Goal: Task Accomplishment & Management: Manage account settings

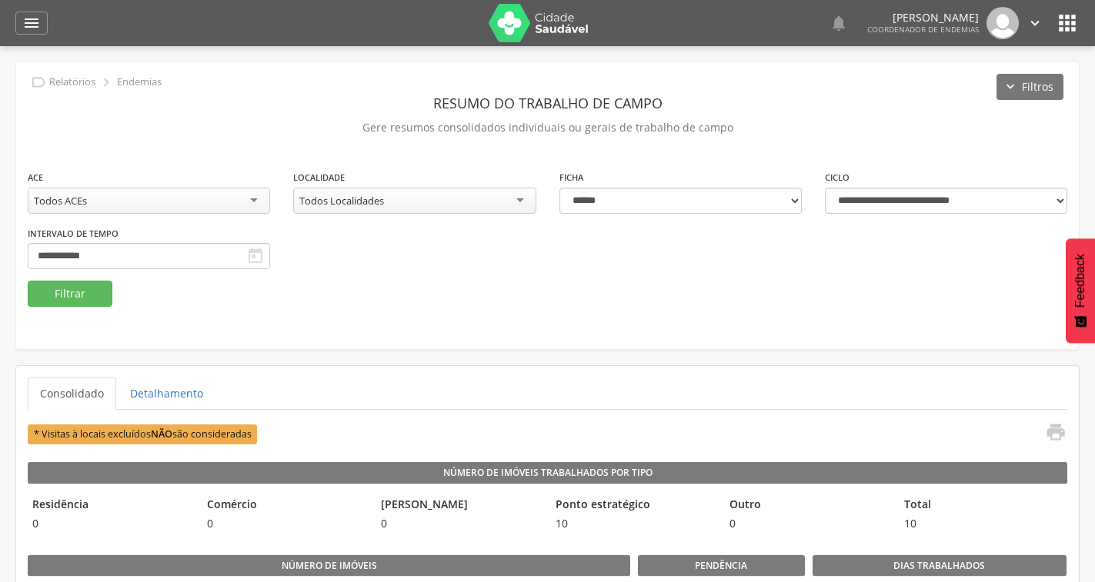
select select "*"
click at [29, 25] on icon "" at bounding box center [31, 23] width 18 height 18
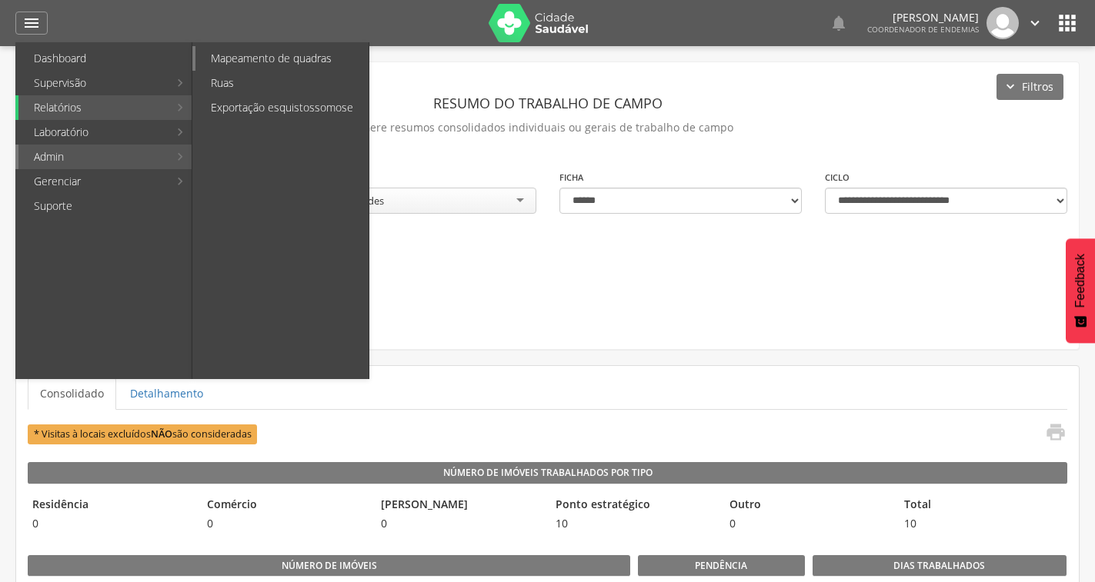
click at [293, 58] on link "Mapeamento de quadras" at bounding box center [281, 58] width 173 height 25
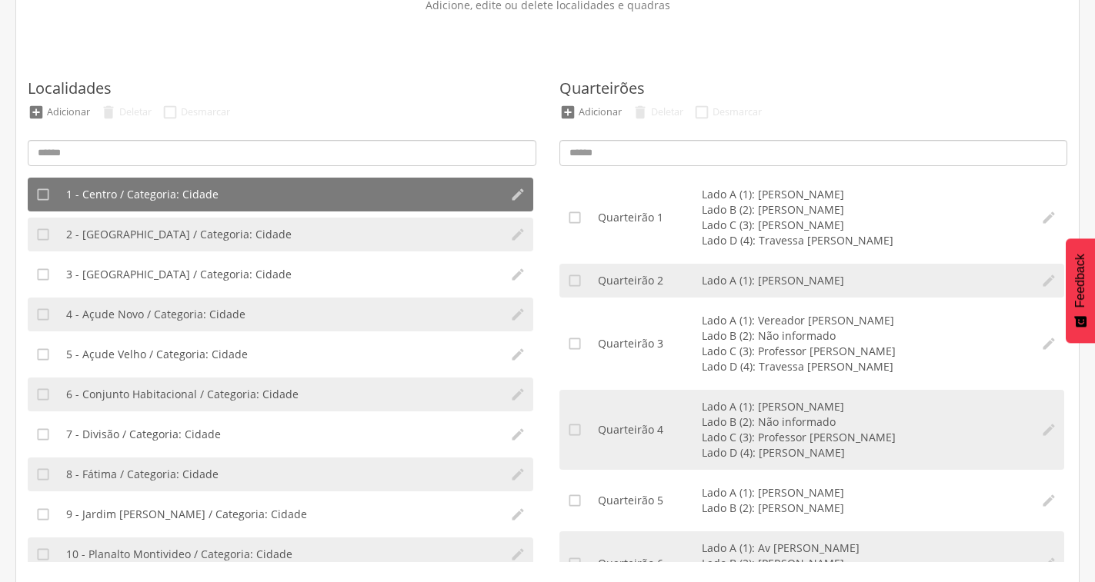
scroll to position [126, 0]
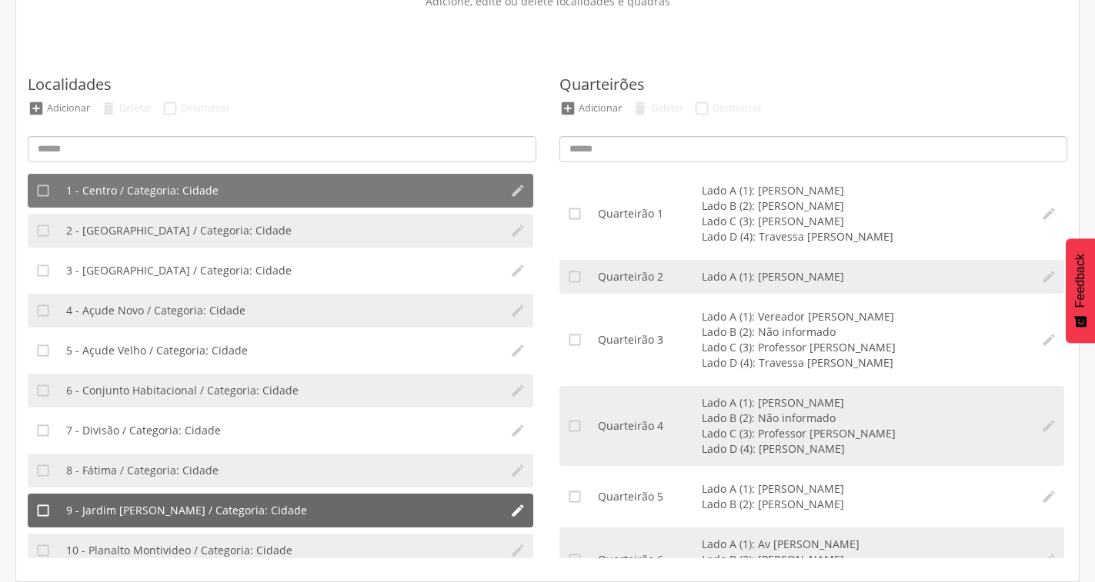
click at [335, 506] on li "9 - Jardim [PERSON_NAME] / Categoria: Cidade" at bounding box center [280, 511] width 444 height 34
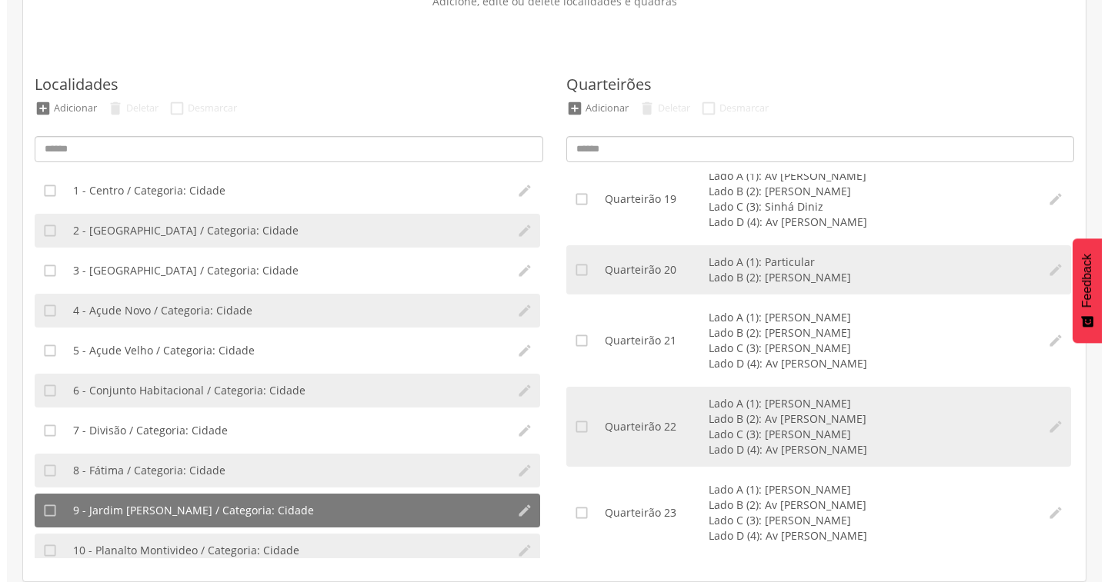
scroll to position [1462, 0]
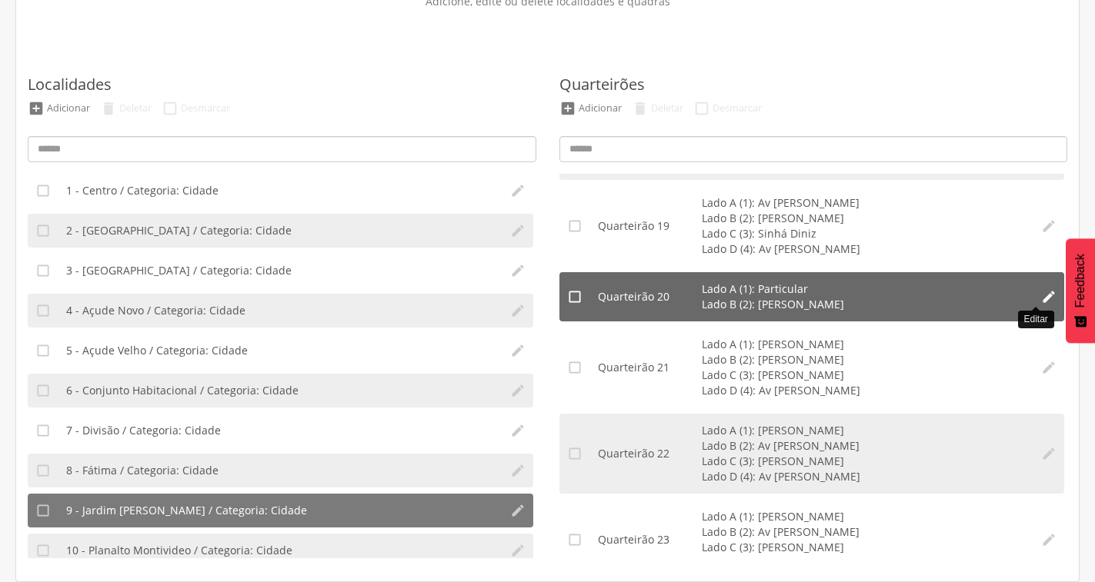
click at [1041, 300] on icon "" at bounding box center [1048, 296] width 15 height 15
type input "**"
type input "*"
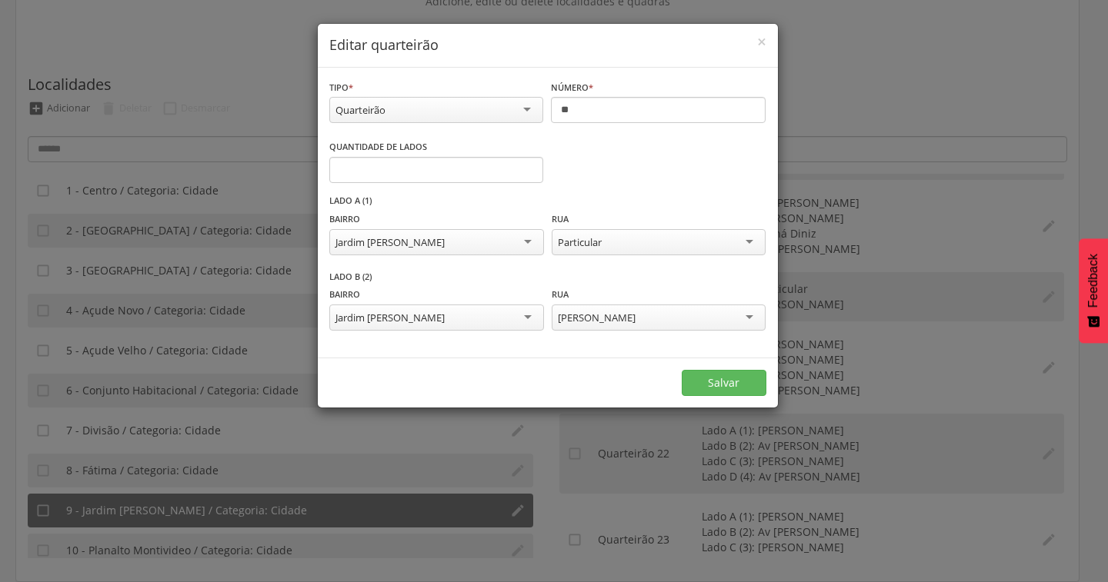
click at [709, 313] on div "[PERSON_NAME]" at bounding box center [659, 318] width 214 height 26
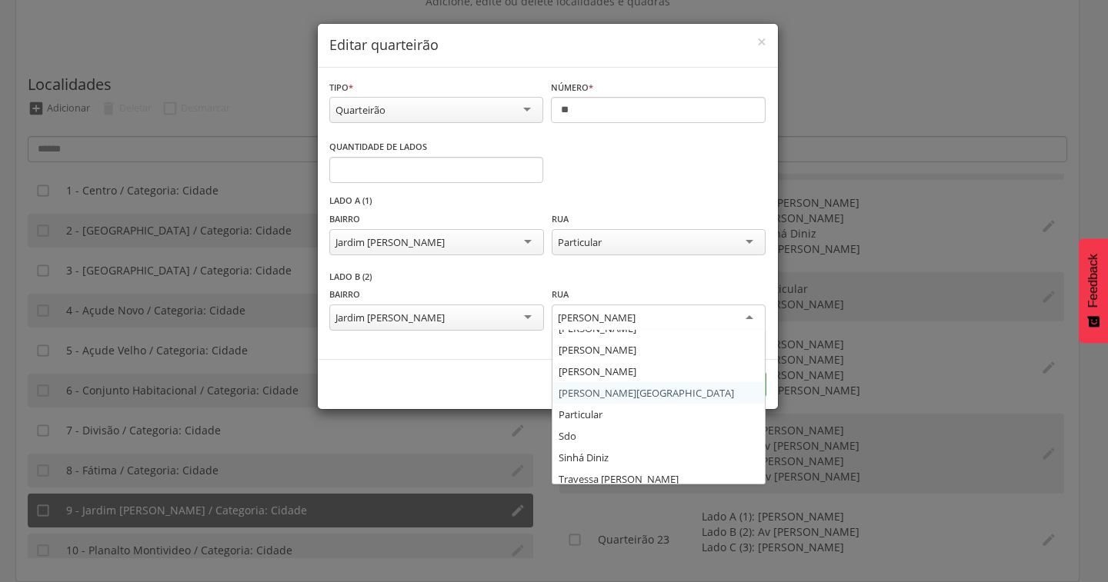
scroll to position [114, 0]
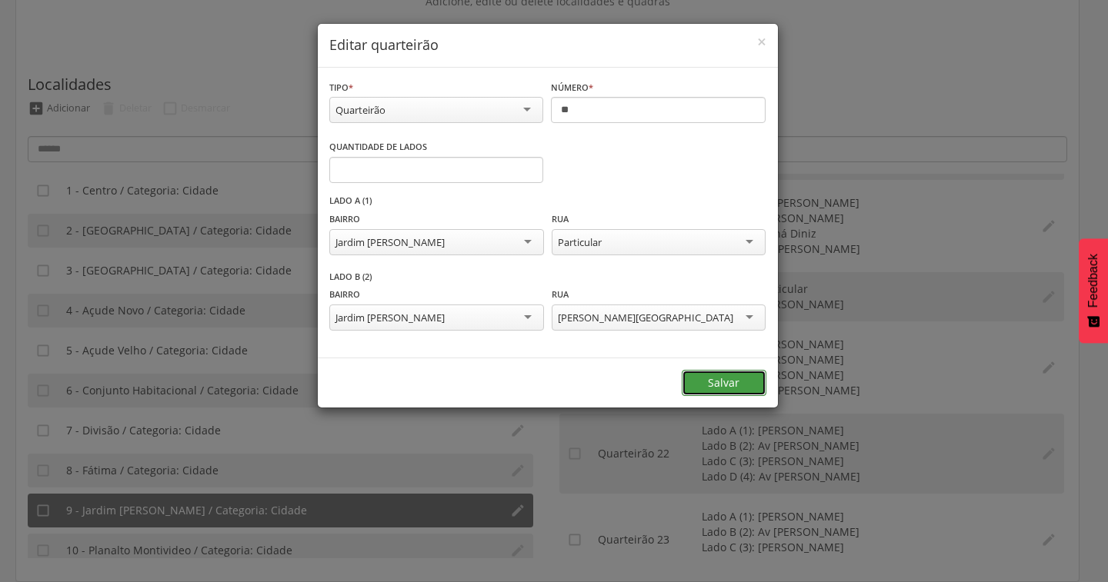
click at [697, 382] on button "Salvar" at bounding box center [724, 383] width 85 height 26
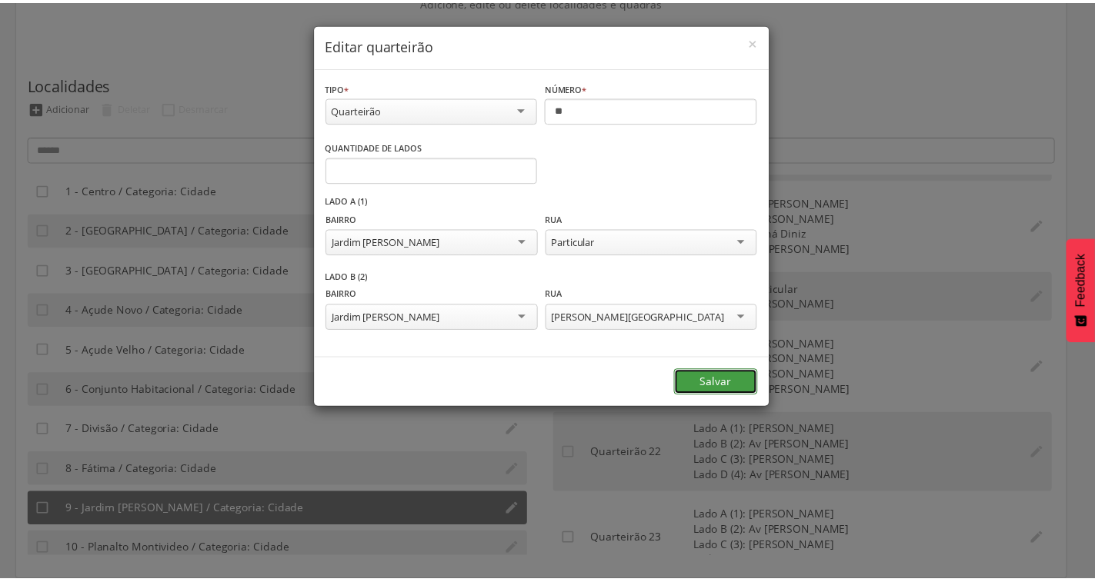
scroll to position [0, 0]
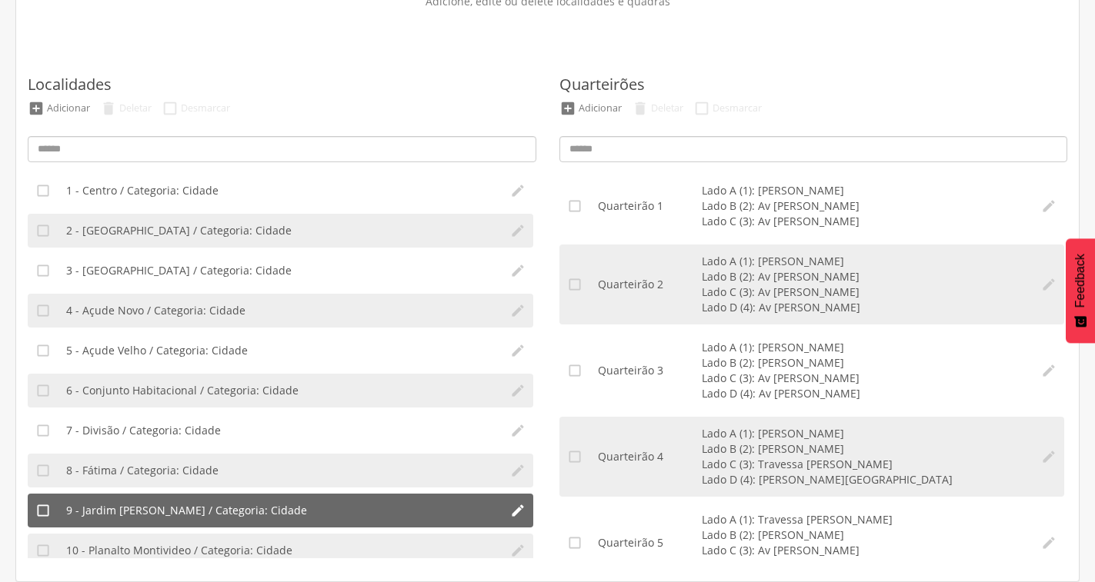
click at [221, 506] on span "9 - Jardim [PERSON_NAME] / Categoria: Cidade" at bounding box center [186, 510] width 241 height 15
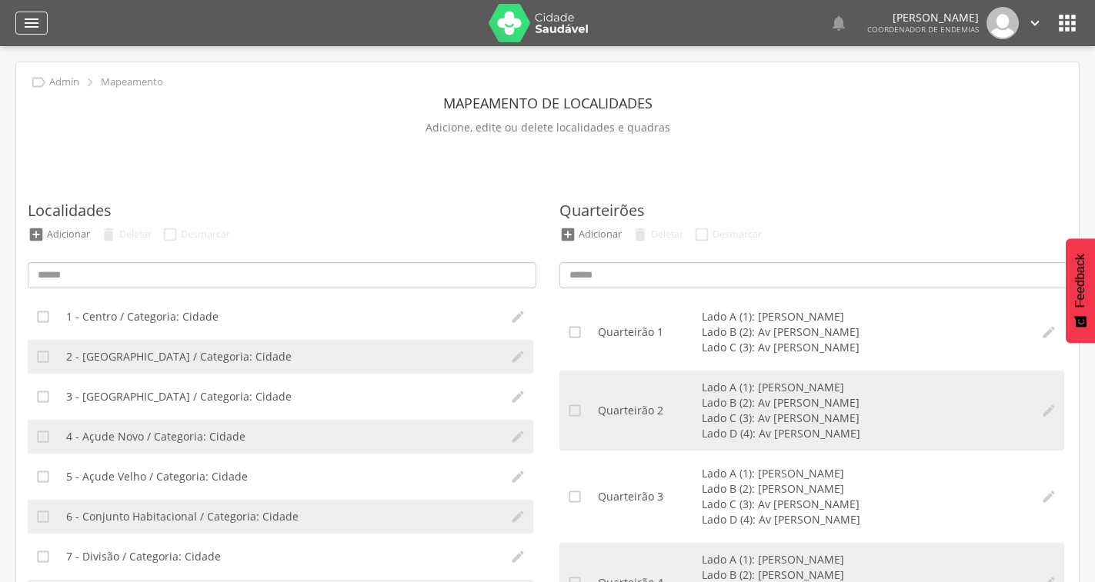
click at [38, 17] on icon "" at bounding box center [31, 23] width 18 height 18
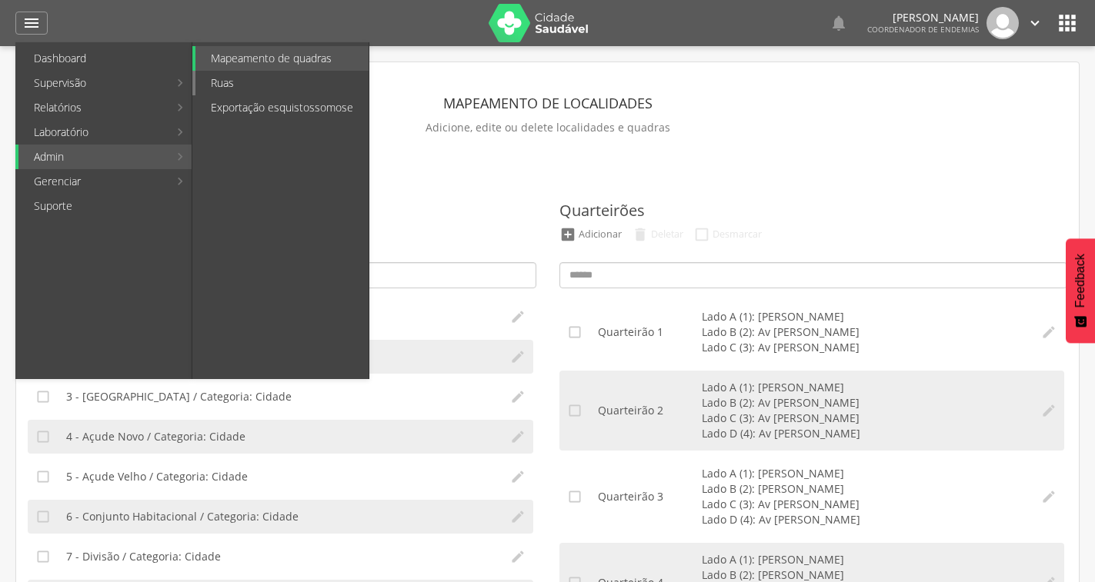
click at [211, 90] on link "Ruas" at bounding box center [281, 83] width 173 height 25
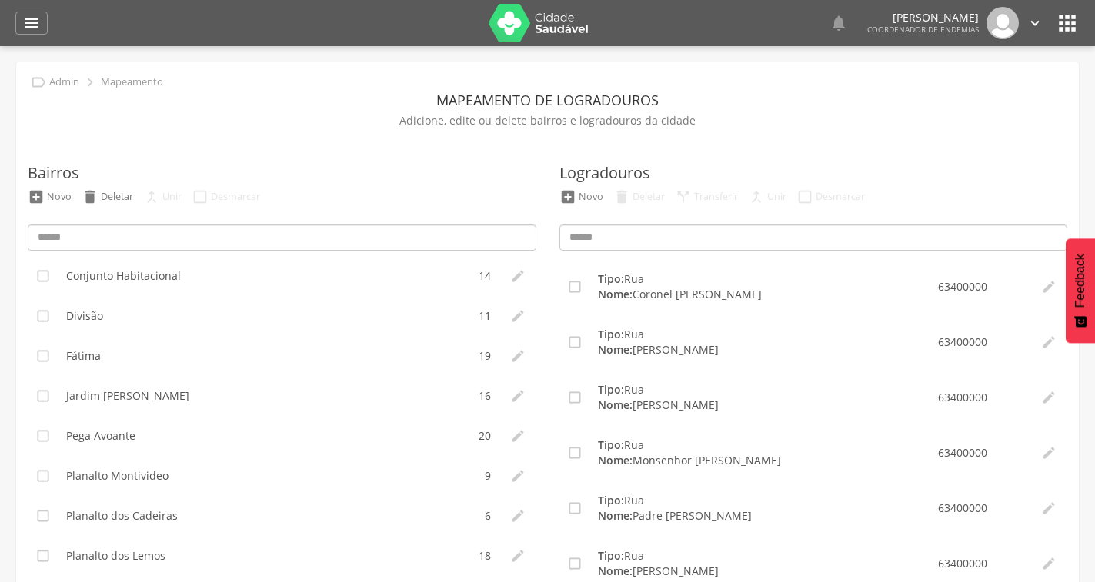
scroll to position [375, 0]
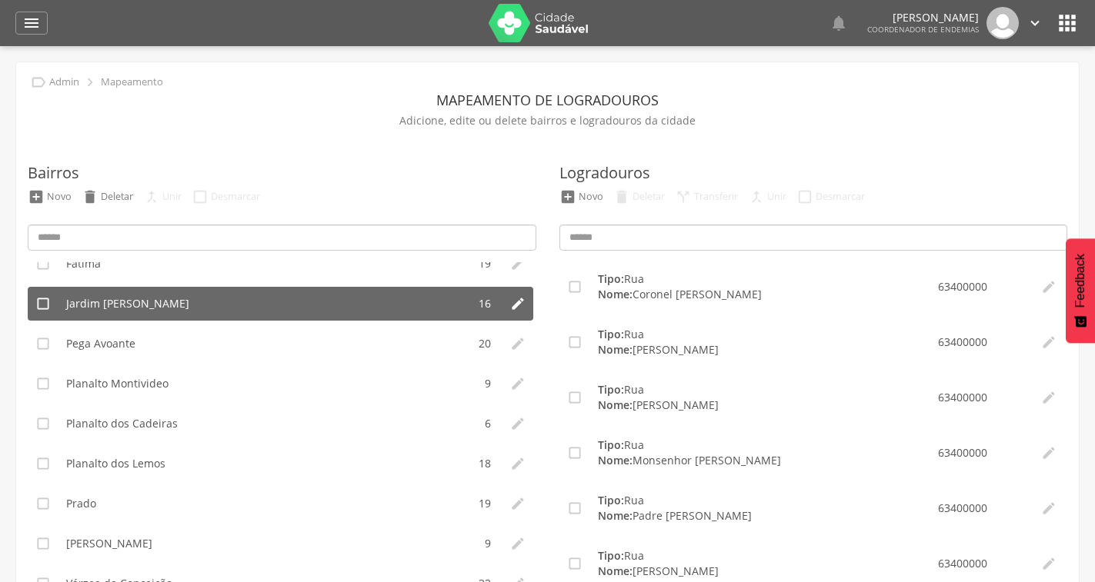
click at [227, 299] on li "Jardim [PERSON_NAME]" at bounding box center [262, 304] width 409 height 34
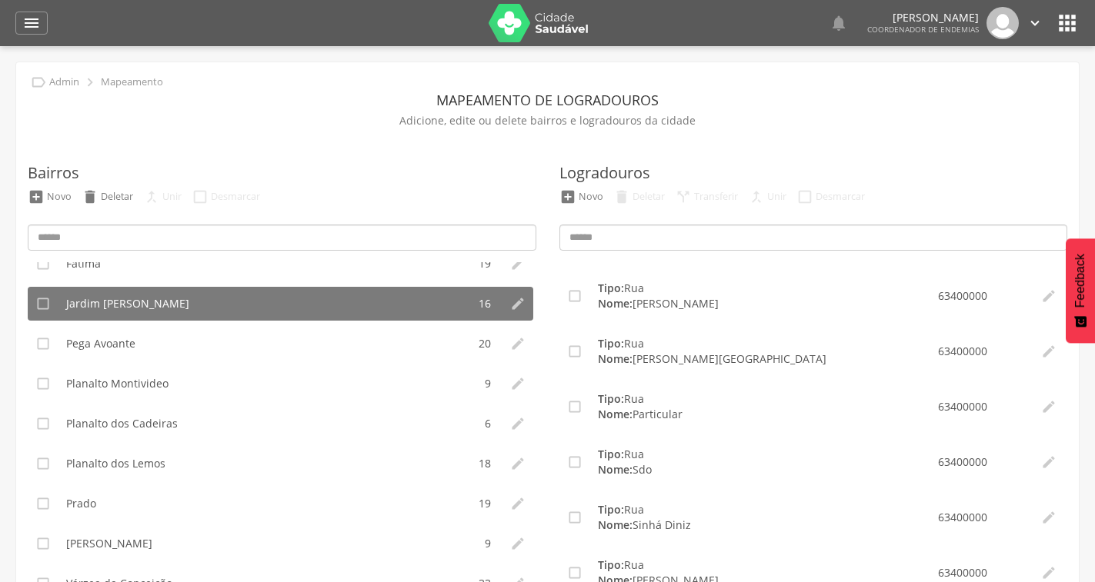
scroll to position [462, 0]
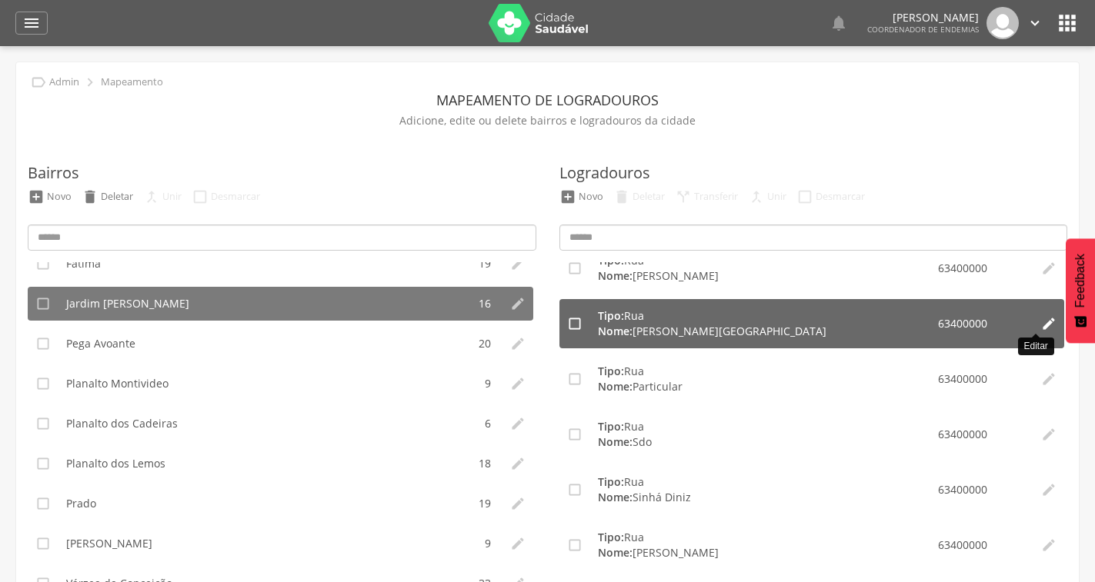
click at [1041, 322] on icon "" at bounding box center [1048, 323] width 15 height 15
type input "**********"
type input "*********"
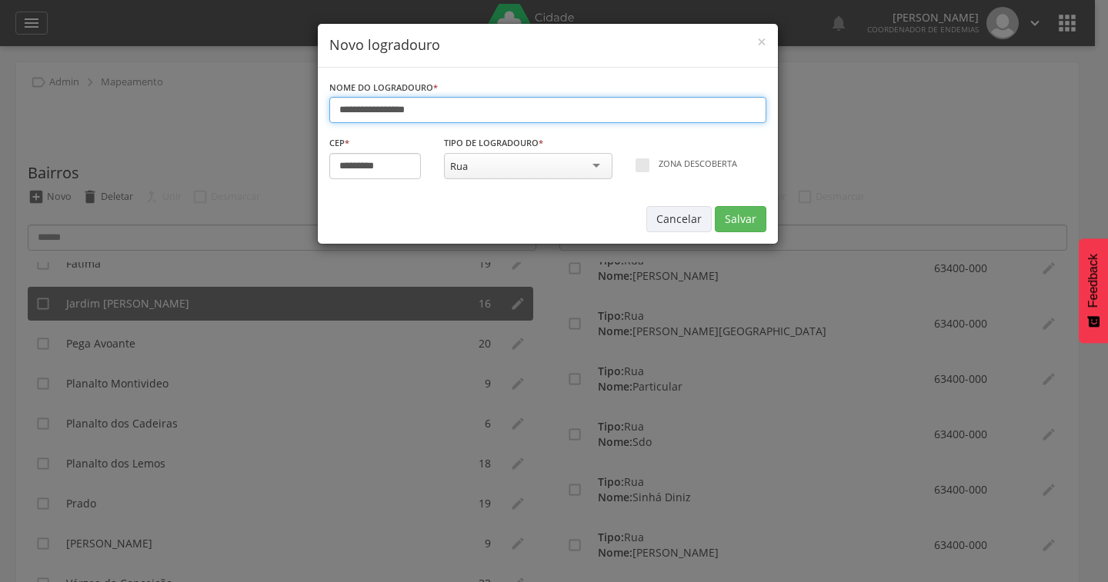
click at [353, 108] on input "**********" at bounding box center [547, 110] width 437 height 26
type input "**********"
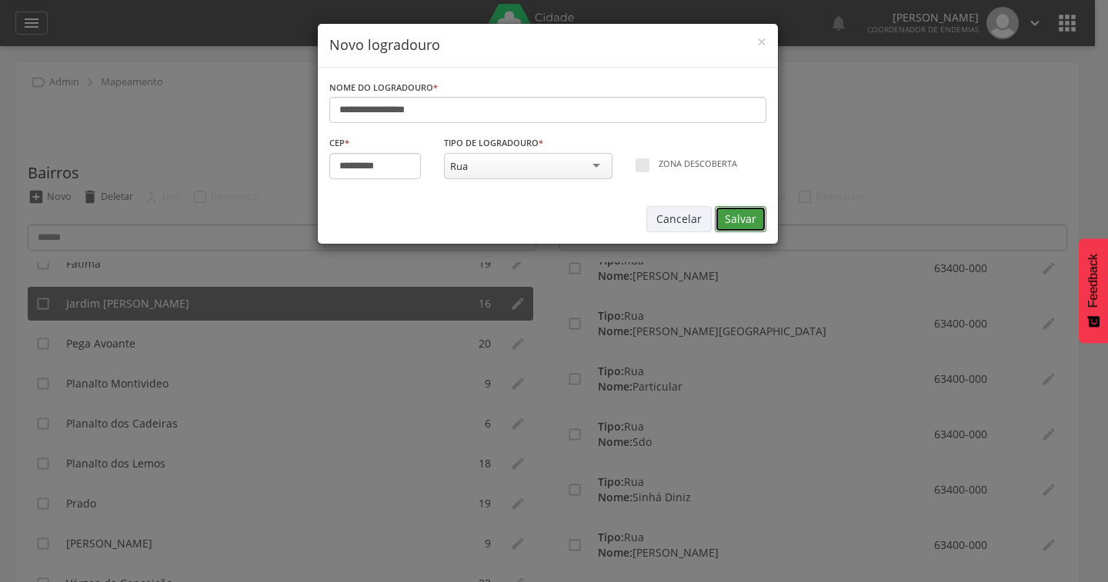
click at [744, 220] on button "Salvar" at bounding box center [741, 219] width 52 height 26
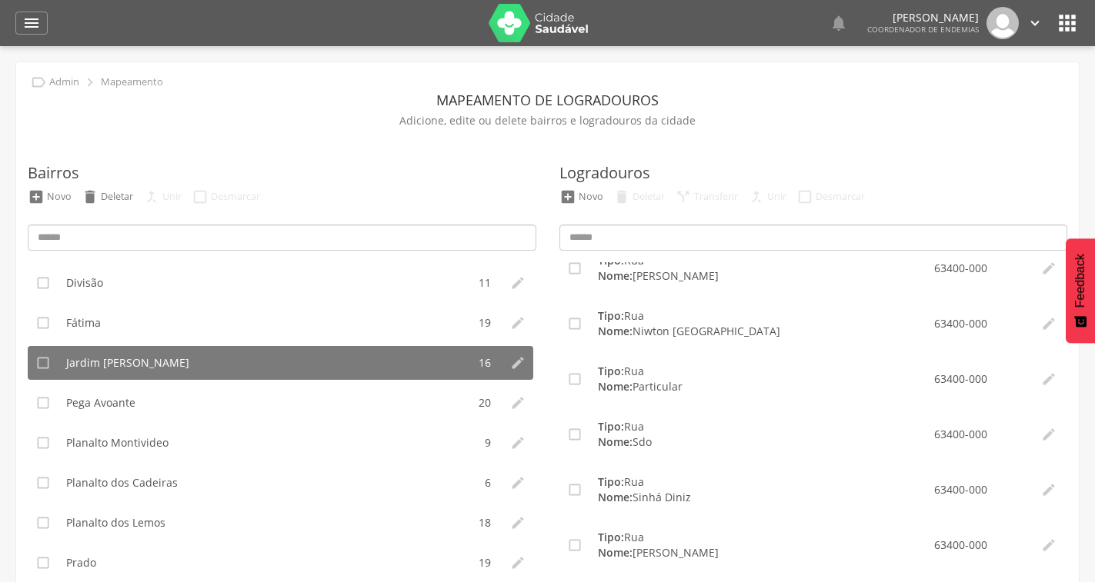
scroll to position [299, 0]
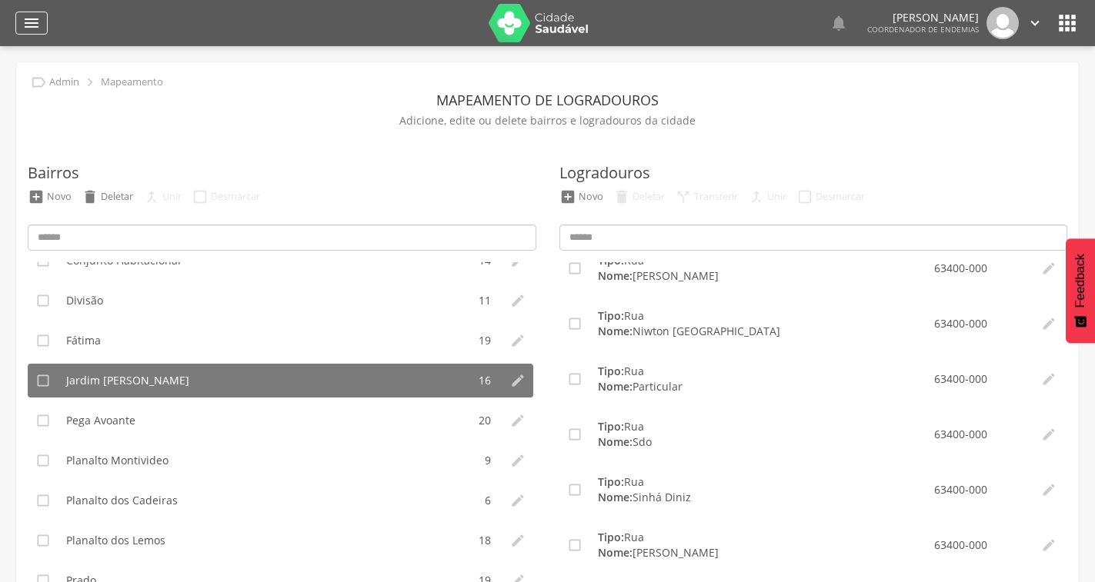
click at [35, 27] on icon "" at bounding box center [31, 23] width 18 height 18
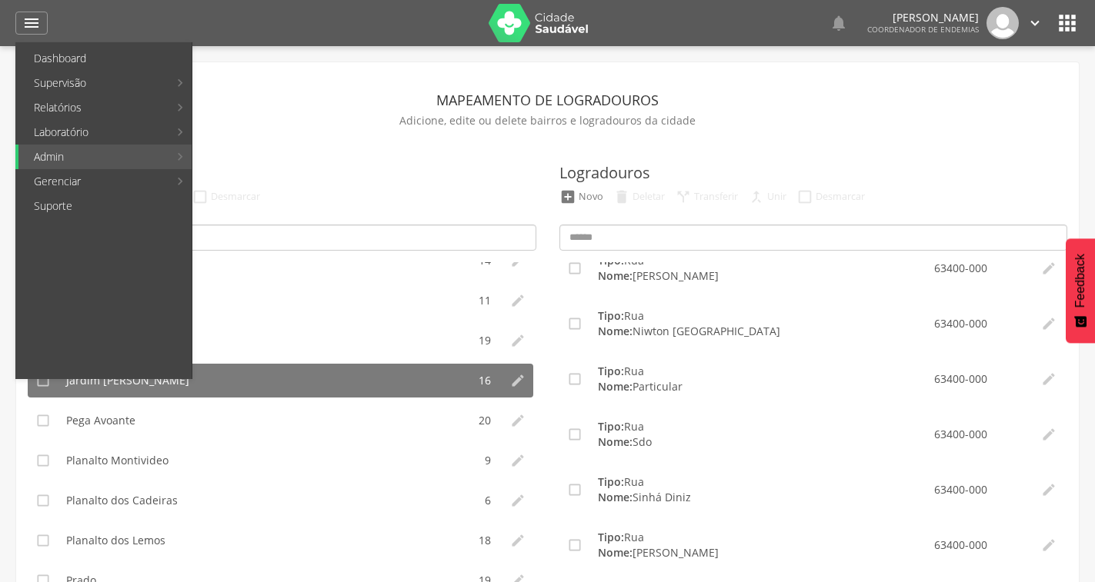
click at [1059, 23] on icon "" at bounding box center [1067, 23] width 25 height 25
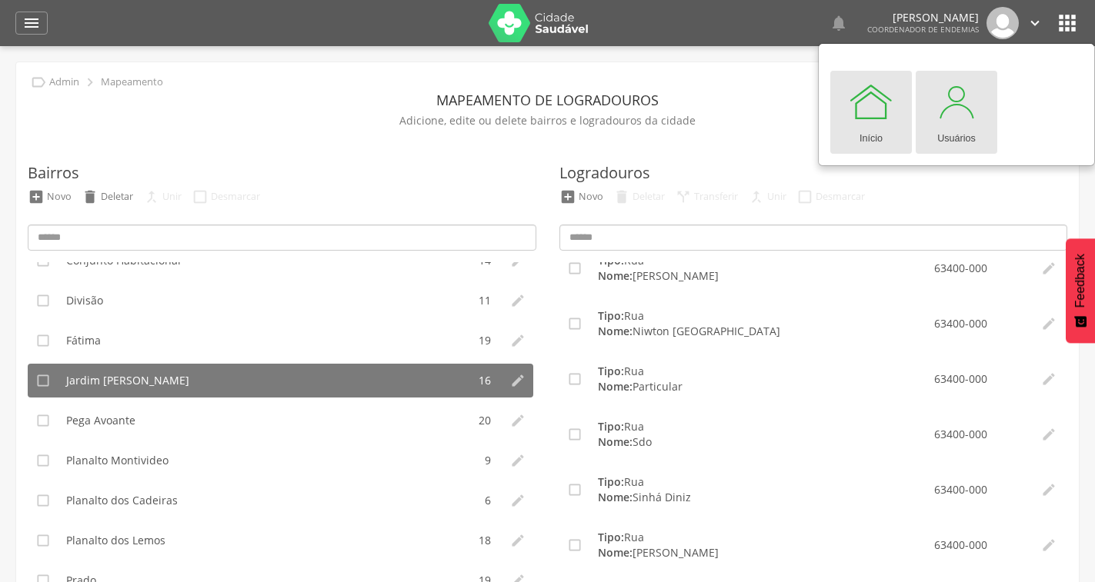
click at [961, 133] on div "Usuários" at bounding box center [956, 136] width 38 height 22
